Goal: Find contact information: Find contact information

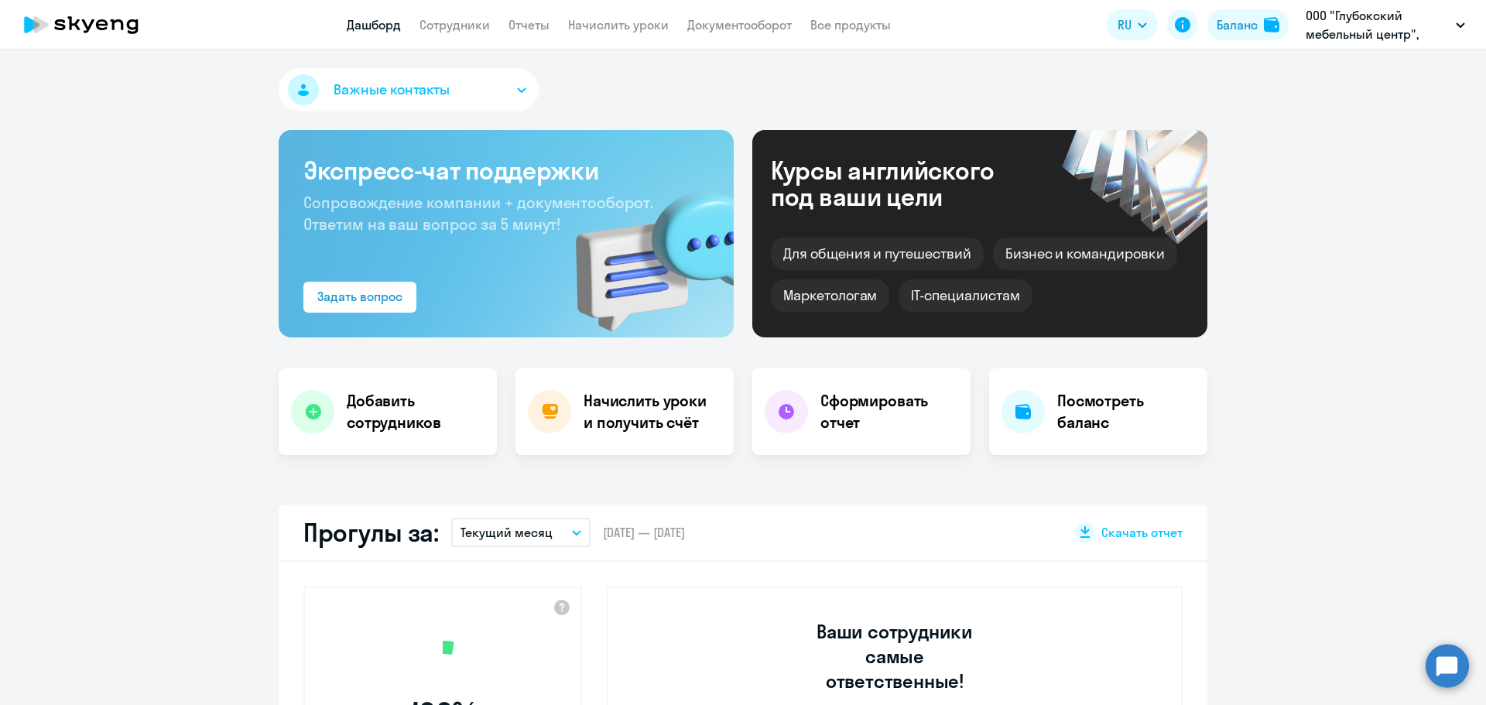
select select "30"
click at [457, 29] on link "Сотрудники" at bounding box center [454, 24] width 70 height 15
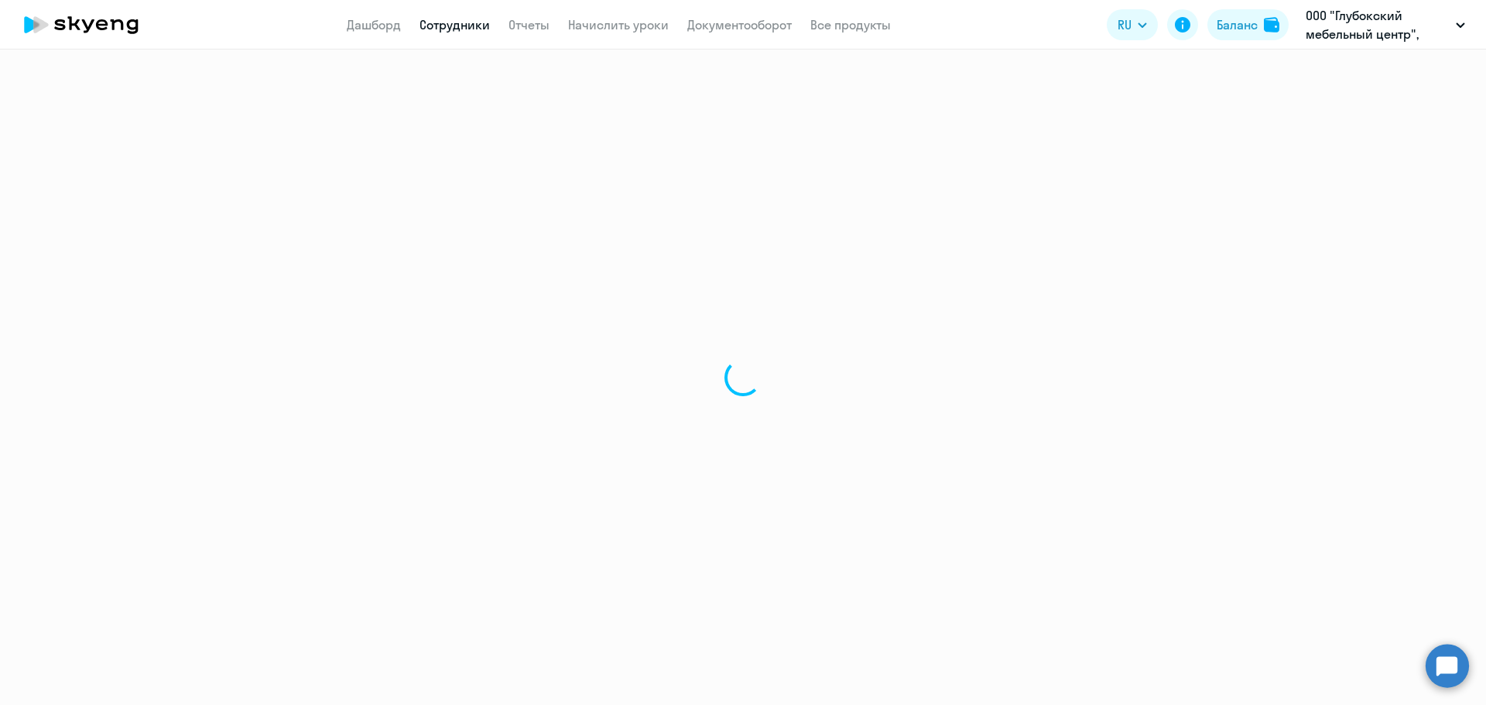
select select "30"
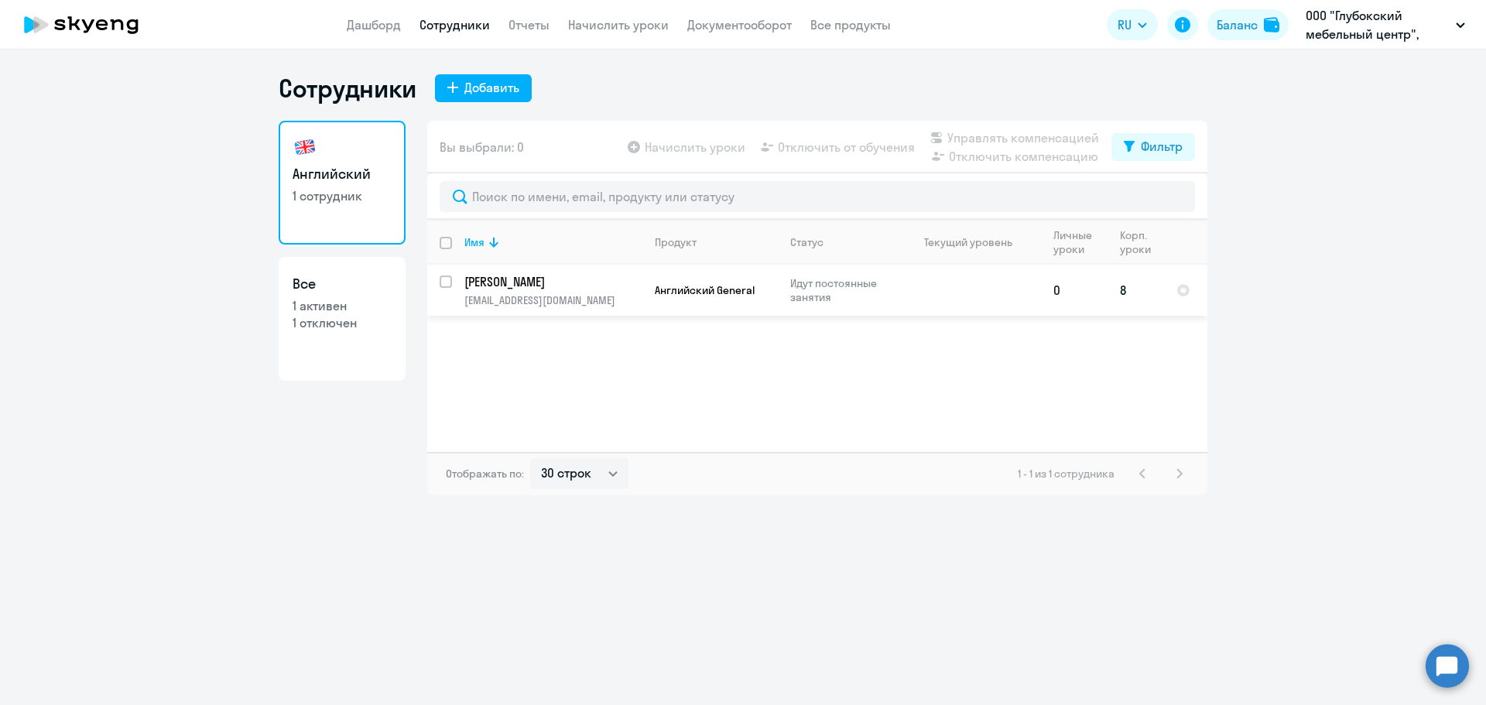
click at [518, 292] on td "[PERSON_NAME] [EMAIL_ADDRESS][DOMAIN_NAME]" at bounding box center [547, 290] width 190 height 51
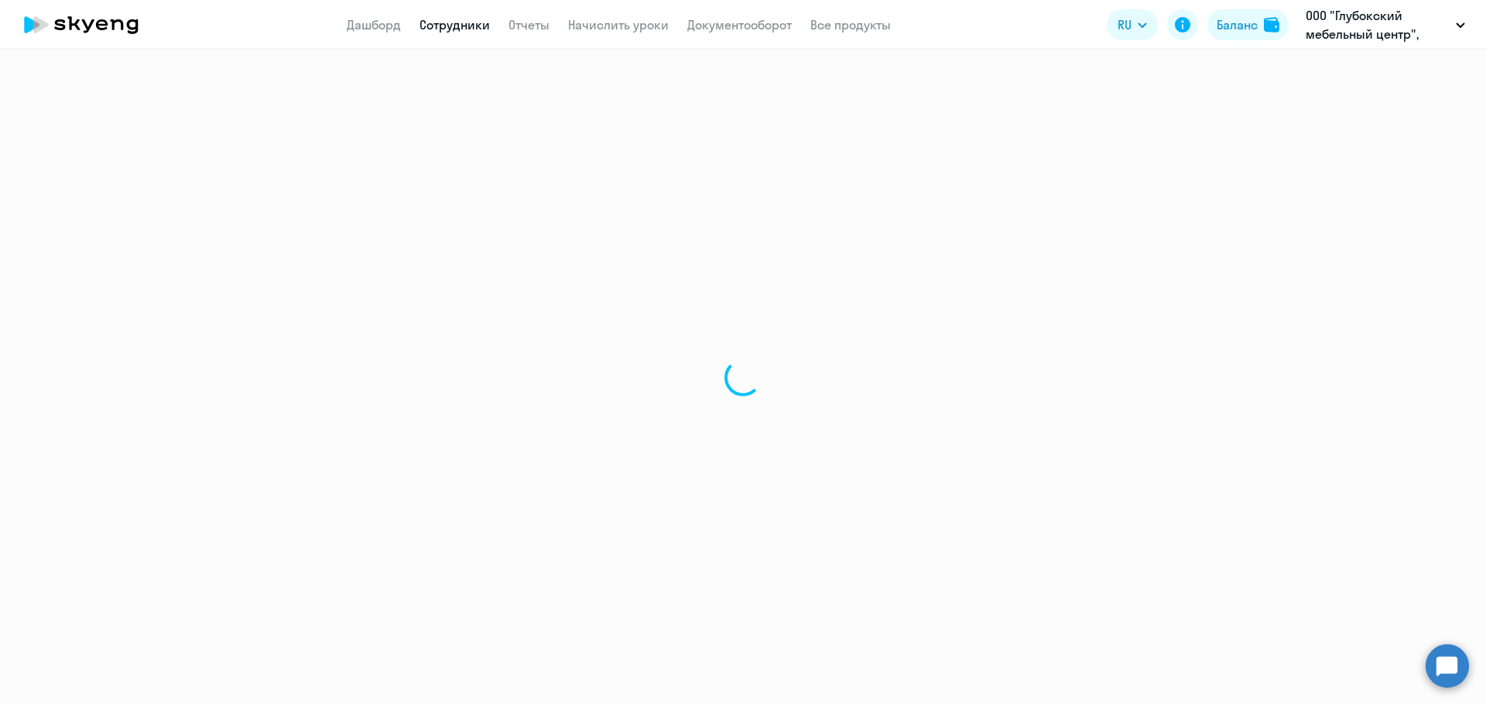
select select "english"
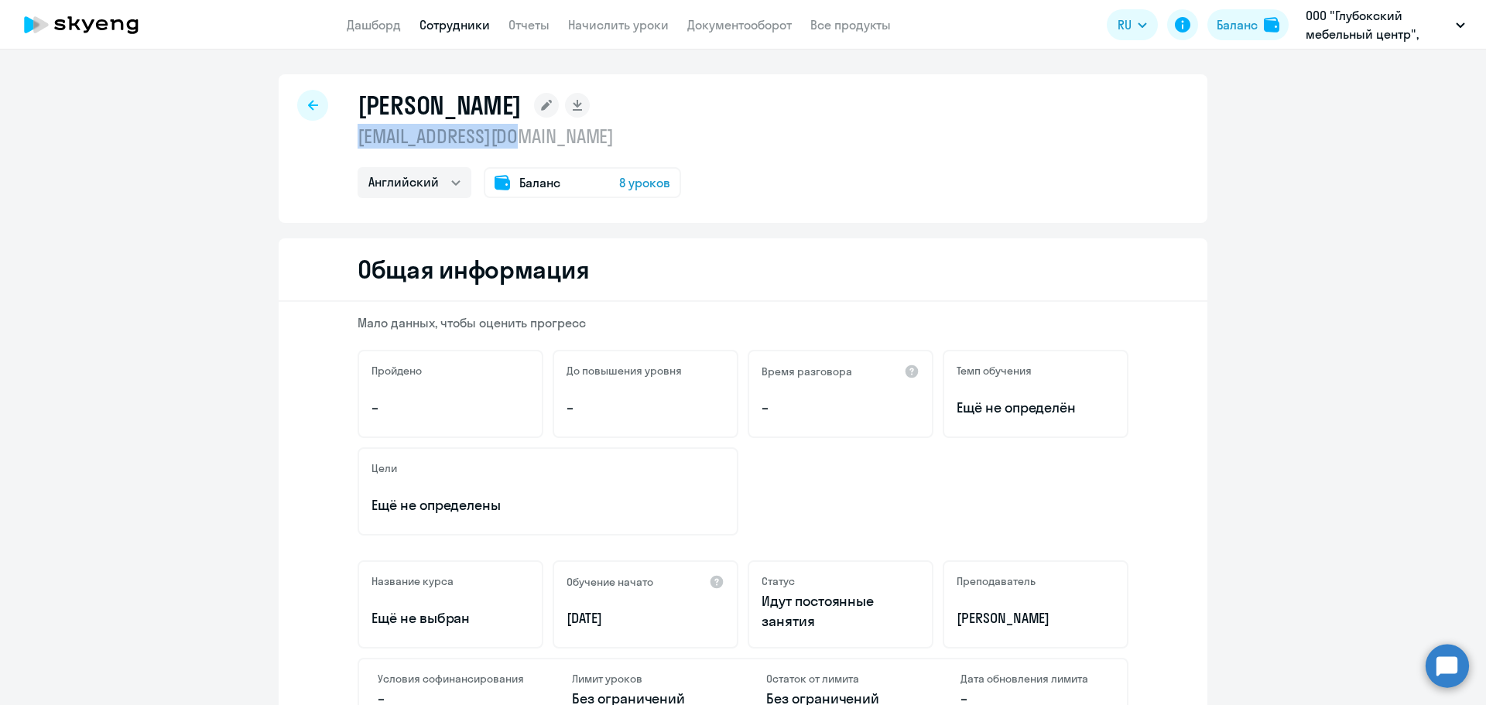
drag, startPoint x: 540, startPoint y: 139, endPoint x: 346, endPoint y: 132, distance: 194.3
click at [346, 132] on div "[PERSON_NAME] [EMAIL_ADDRESS][DOMAIN_NAME] Английский Баланс 8 уроков" at bounding box center [743, 148] width 929 height 149
copy p "[EMAIL_ADDRESS][DOMAIN_NAME]"
click at [759, 29] on link "Документооборот" at bounding box center [739, 24] width 104 height 15
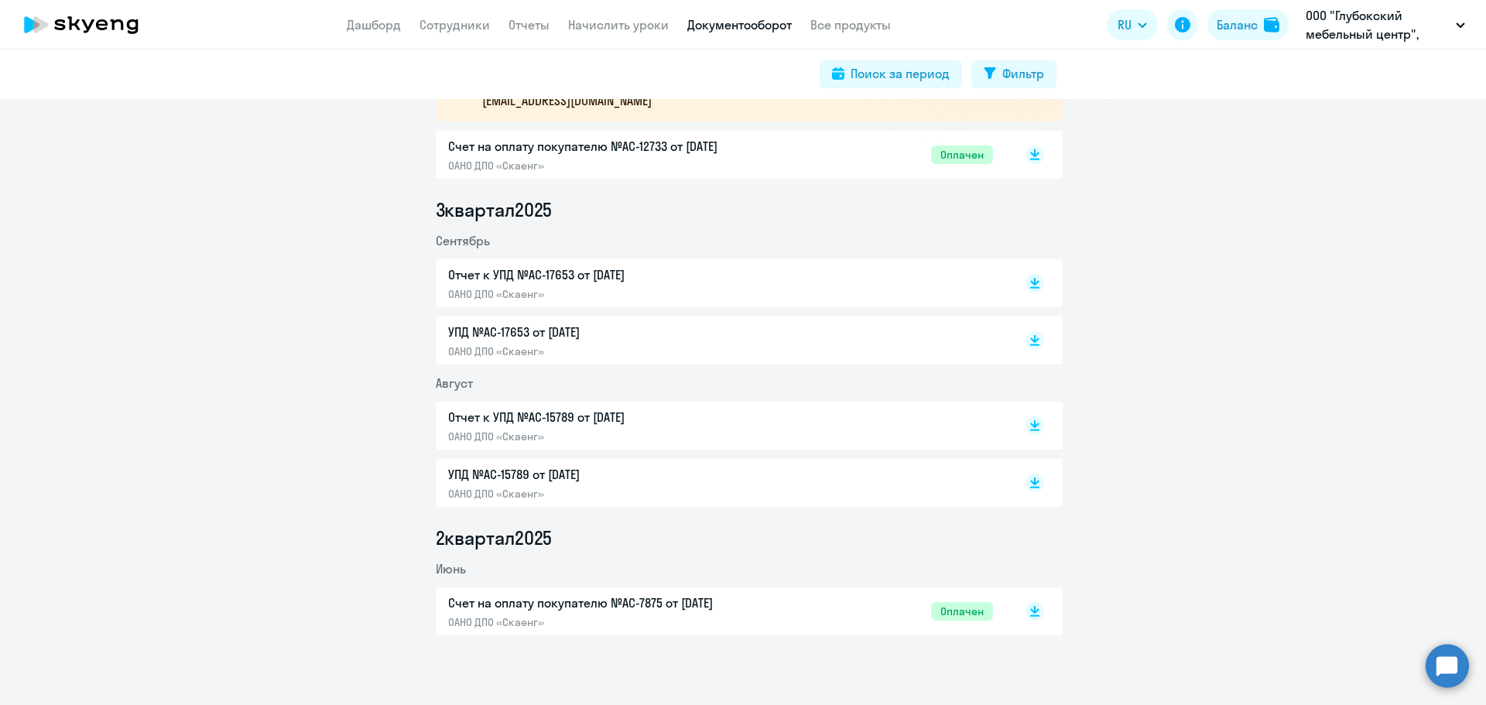
scroll to position [330, 0]
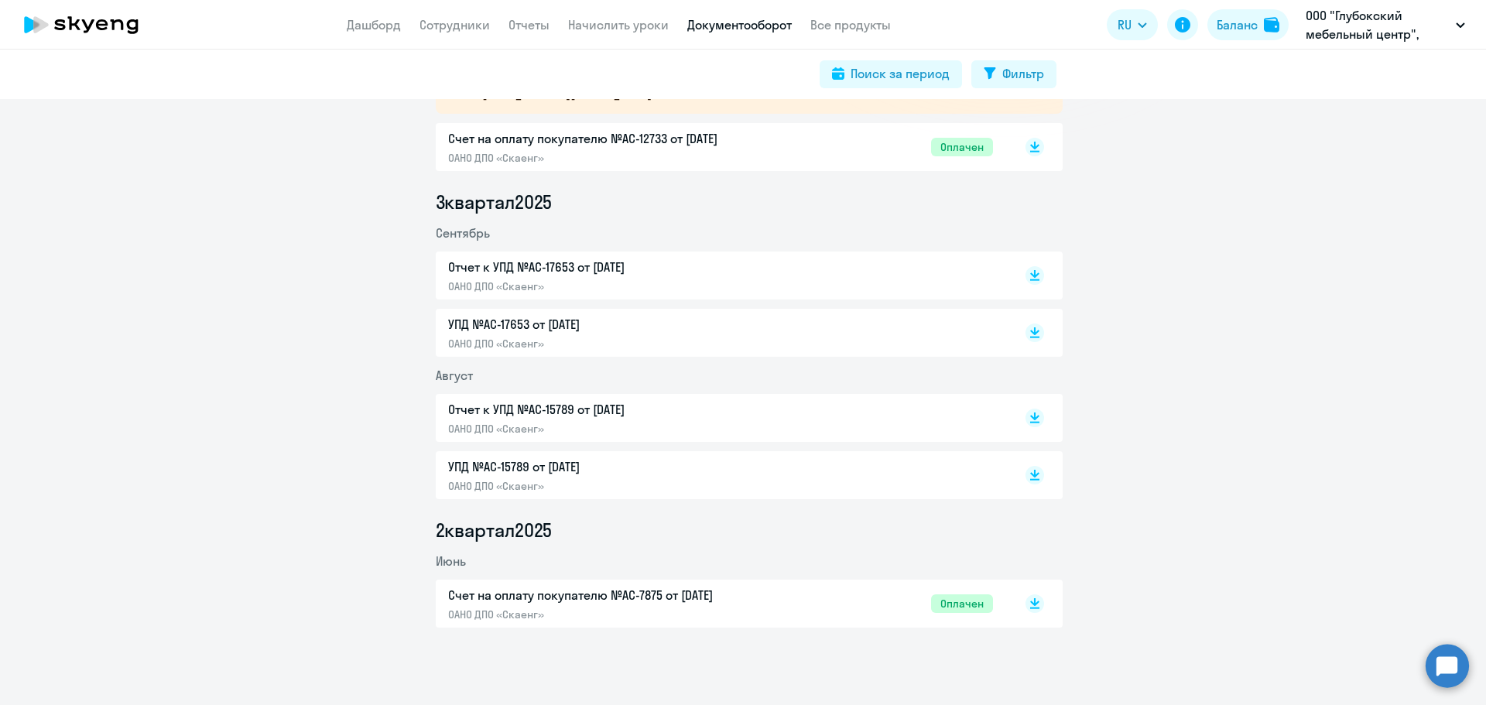
click at [606, 604] on div "Счет на оплату покупателю №AC-7875 от [DATE] ОАНО ДПО «Скаенг»" at bounding box center [610, 604] width 325 height 36
click at [495, 413] on p "Отчет к УПД №AC-15789 от [DATE]" at bounding box center [610, 409] width 325 height 19
click at [522, 278] on div "Отчет к УПД №AC-17653 от [DATE] ОАНО ДПО «Скаенг»" at bounding box center [610, 276] width 325 height 36
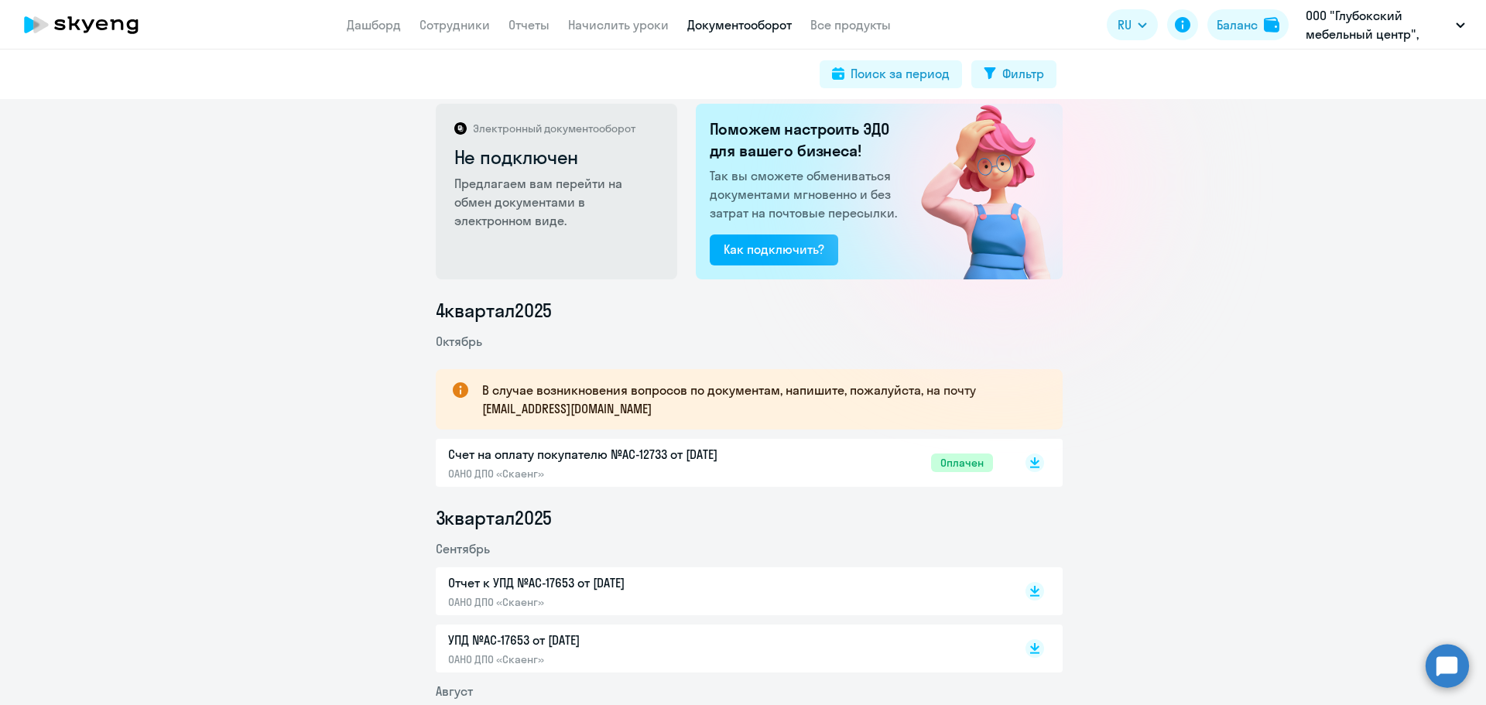
scroll to position [0, 0]
